Goal: Find specific page/section: Find specific page/section

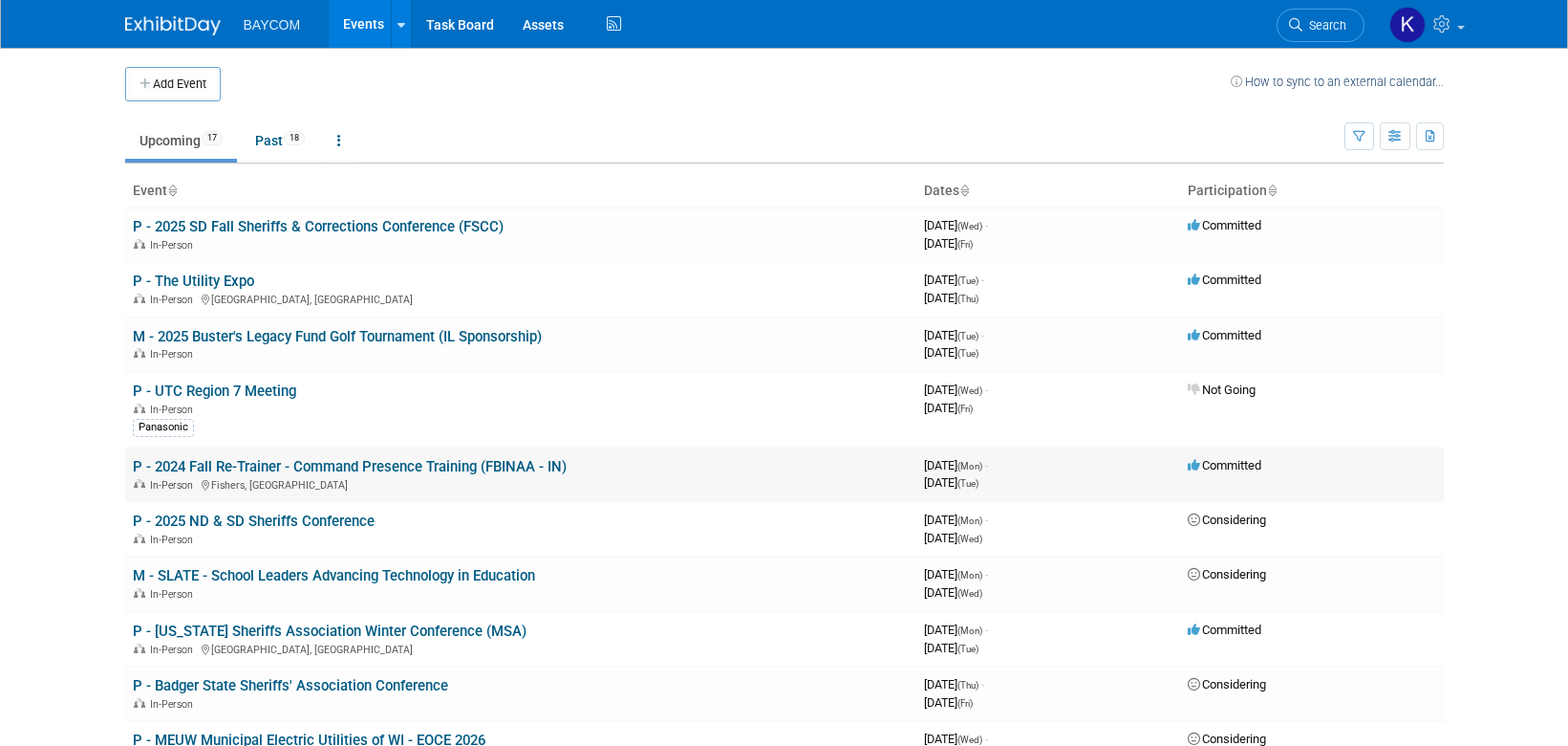
scroll to position [641, 0]
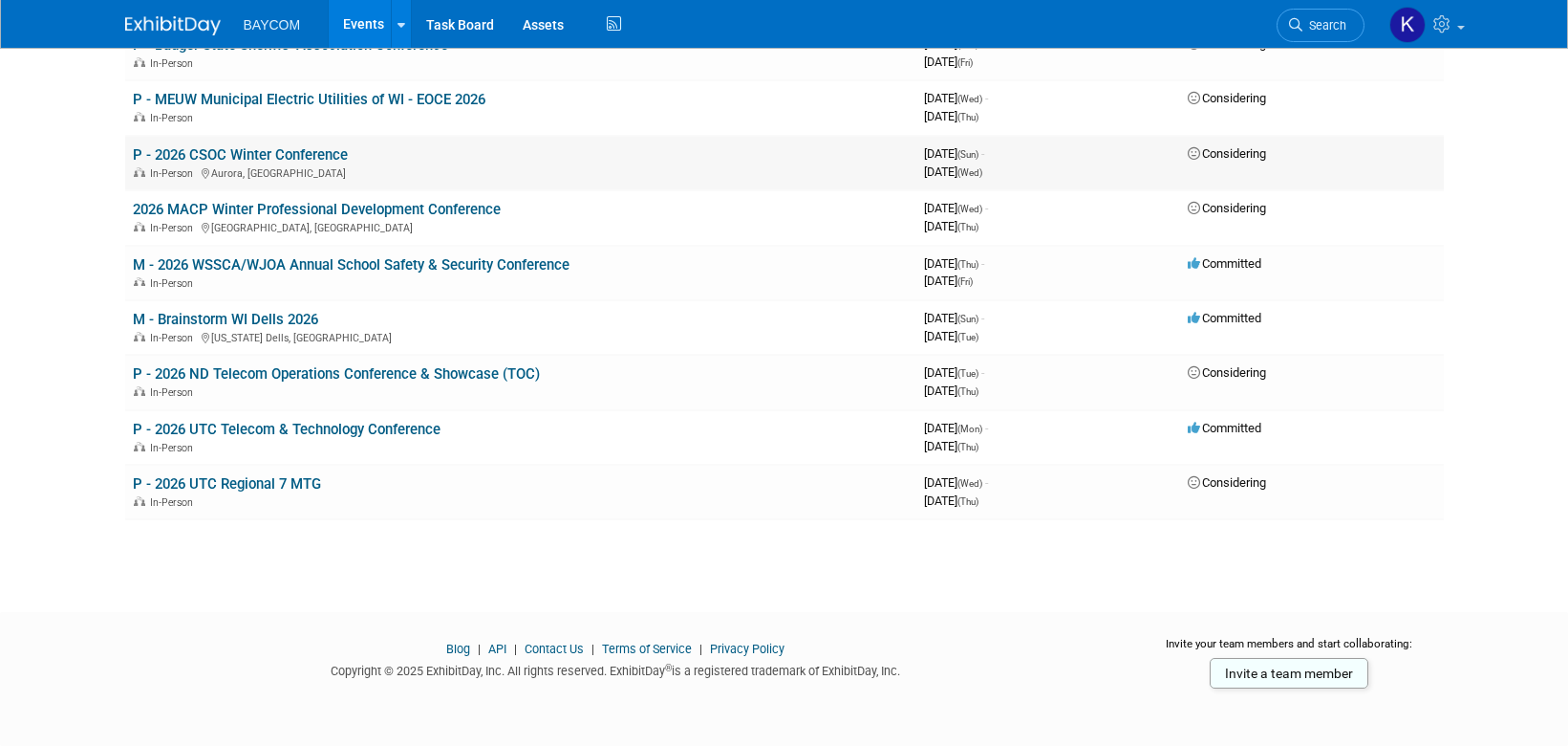
click at [305, 151] on link "P - 2026 CSOC Winter Conference" at bounding box center [240, 155] width 215 height 17
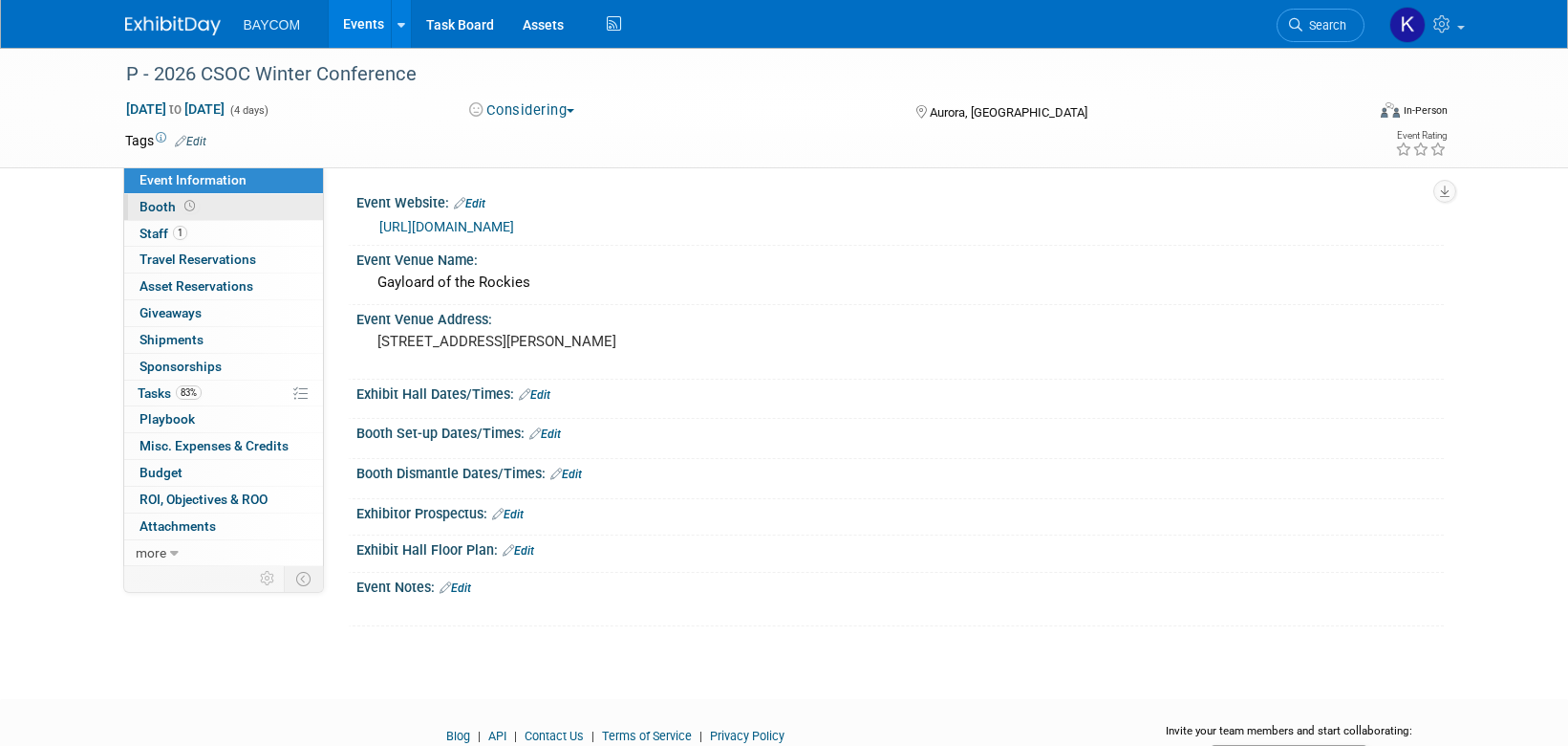
click at [228, 218] on link "Booth" at bounding box center [223, 207] width 199 height 26
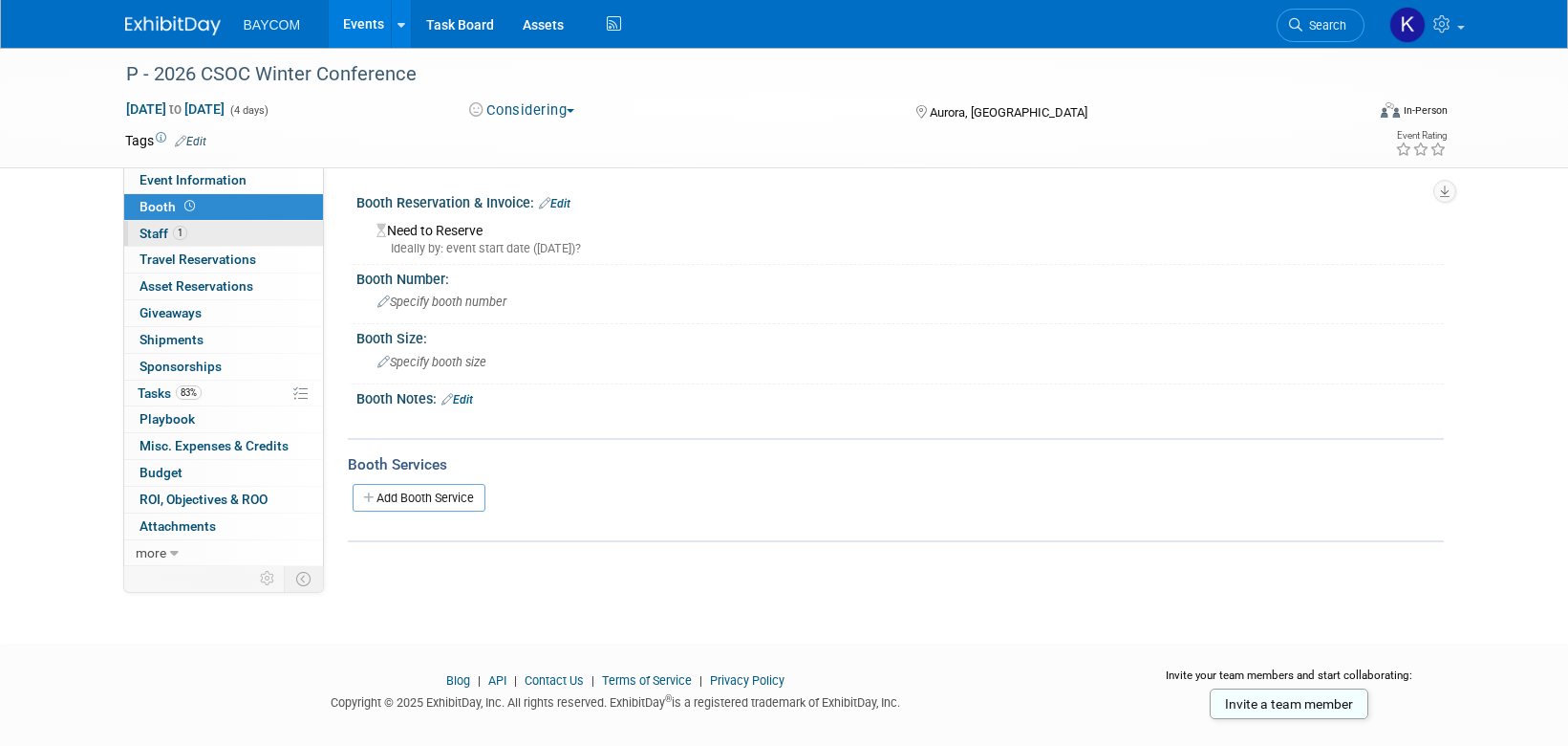
click at [228, 232] on link "1 Staff 1" at bounding box center [223, 233] width 199 height 26
